Goal: Use online tool/utility: Utilize a website feature to perform a specific function

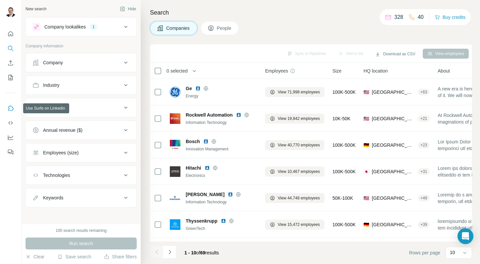
click at [10, 108] on icon "Use Surfe on LinkedIn" at bounding box center [10, 108] width 7 height 7
click at [10, 34] on icon "Quick start" at bounding box center [10, 33] width 7 height 7
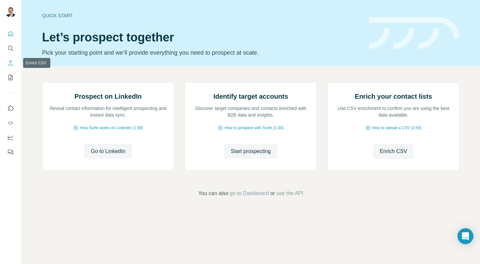
click at [10, 62] on icon "Enrich CSV" at bounding box center [10, 62] width 5 height 5
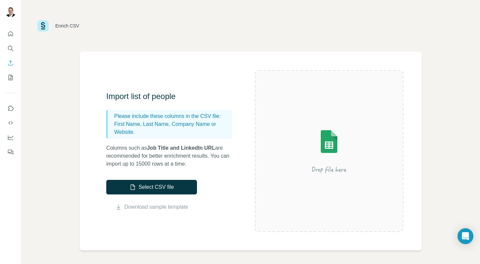
click at [80, 32] on div "Enrich CSV" at bounding box center [250, 26] width 427 height 20
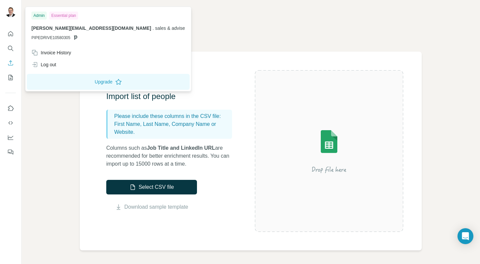
click at [9, 17] on img at bounding box center [10, 12] width 11 height 11
click at [11, 8] on img at bounding box center [10, 12] width 11 height 11
click at [238, 26] on div "Enrich CSV" at bounding box center [250, 26] width 427 height 20
click at [12, 9] on img at bounding box center [10, 12] width 11 height 11
click at [54, 63] on div "Log out" at bounding box center [43, 64] width 25 height 7
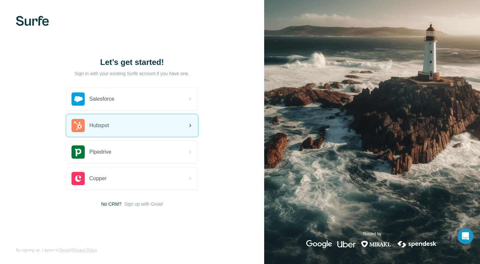
click at [142, 128] on div "Hubspot" at bounding box center [132, 125] width 132 height 23
